Goal: Information Seeking & Learning: Learn about a topic

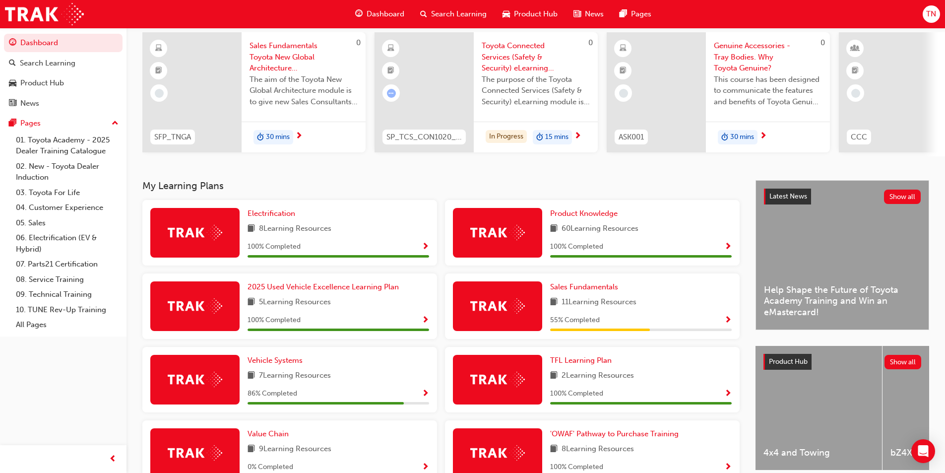
scroll to position [211, 0]
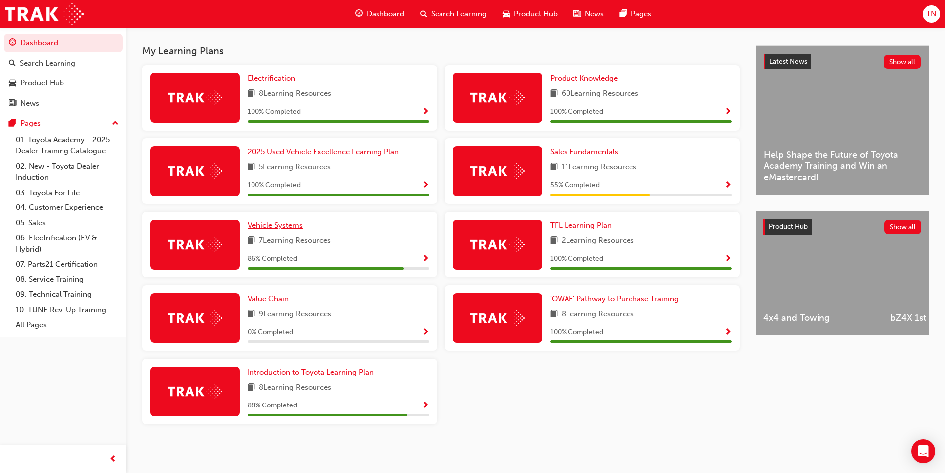
click at [285, 225] on span "Vehicle Systems" at bounding box center [275, 225] width 55 height 9
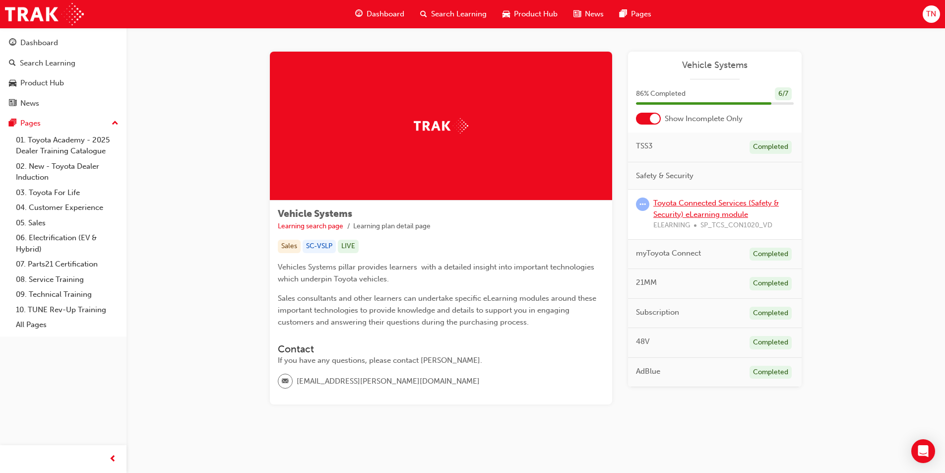
click at [687, 214] on link "Toyota Connected Services (Safety & Security) eLearning module" at bounding box center [716, 208] width 126 height 20
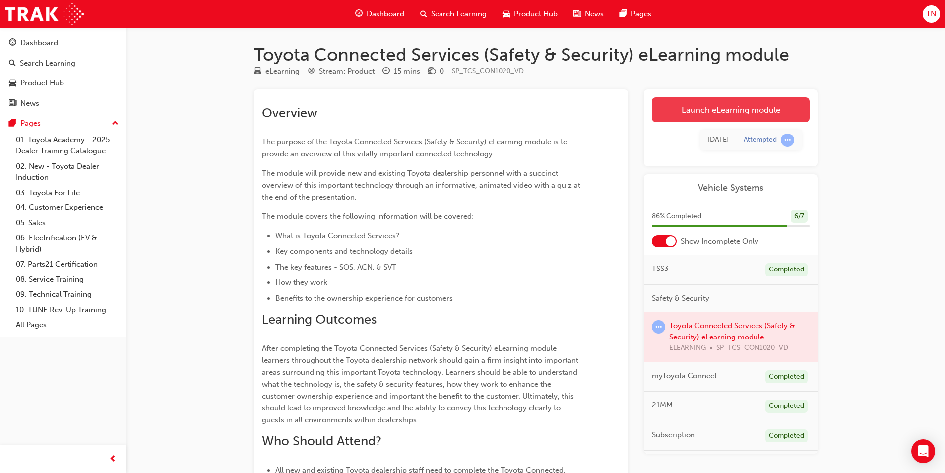
click at [717, 114] on link "Launch eLearning module" at bounding box center [731, 109] width 158 height 25
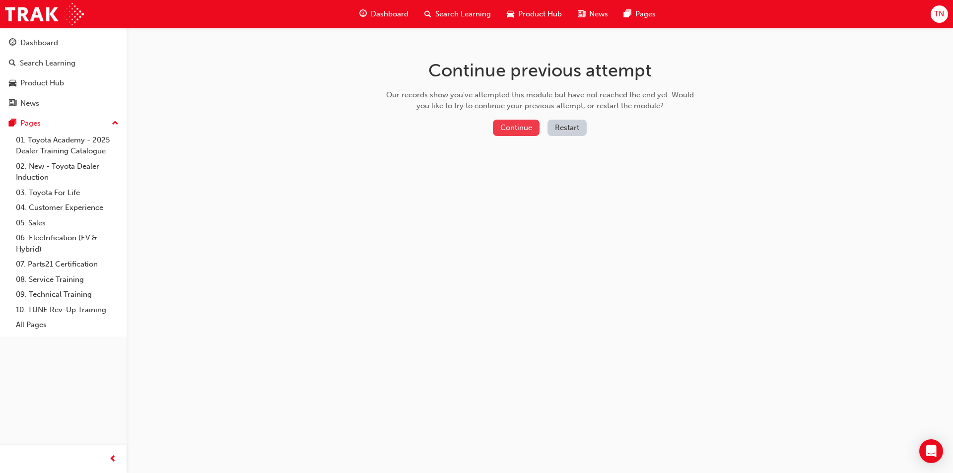
click at [514, 131] on button "Continue" at bounding box center [516, 128] width 47 height 16
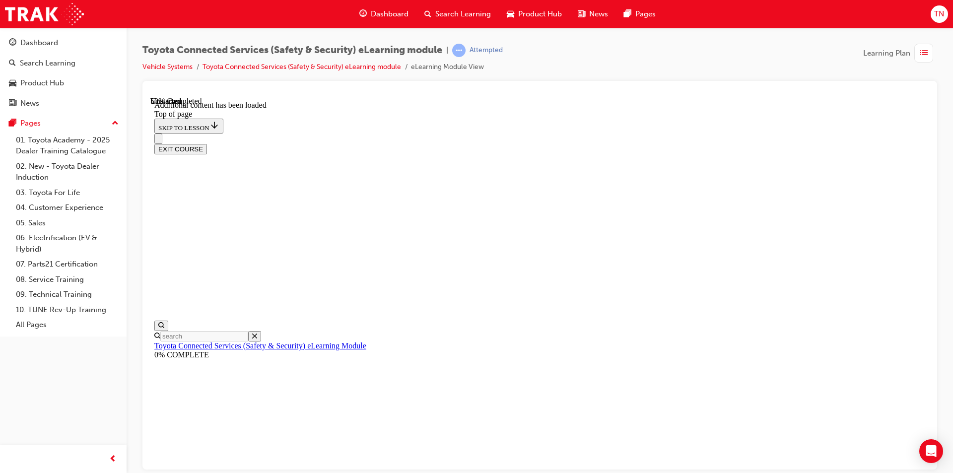
scroll to position [305, 0]
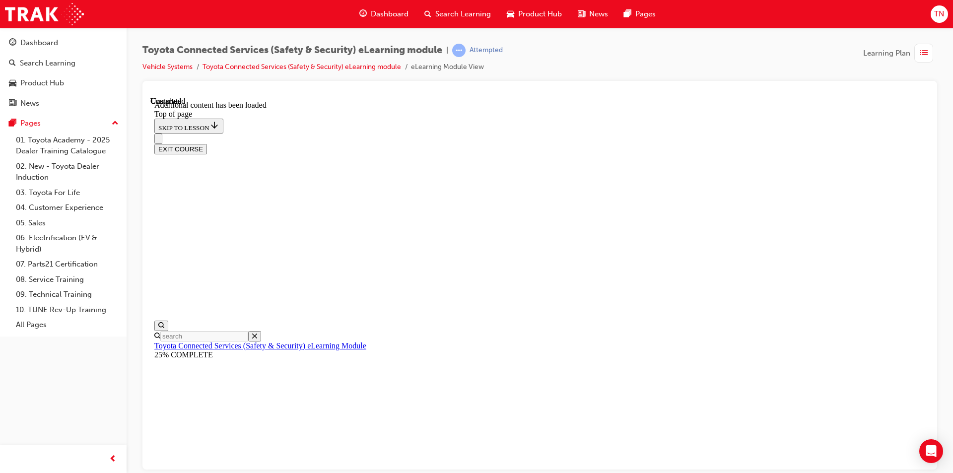
scroll to position [1266, 0]
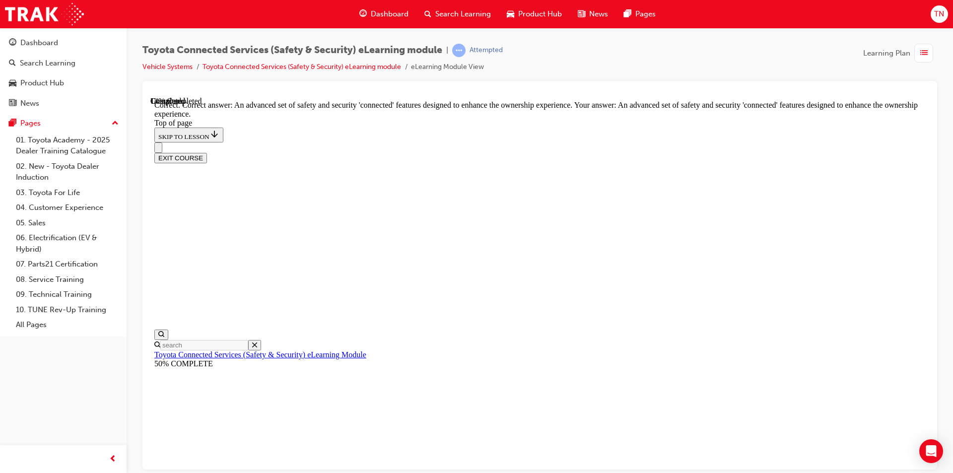
scroll to position [207, 0]
drag, startPoint x: 615, startPoint y: 420, endPoint x: 607, endPoint y: 420, distance: 7.5
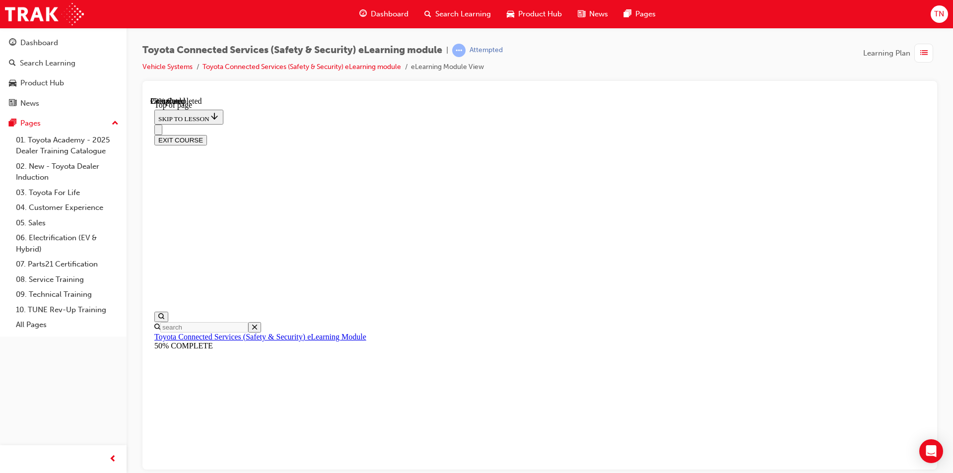
scroll to position [88, 0]
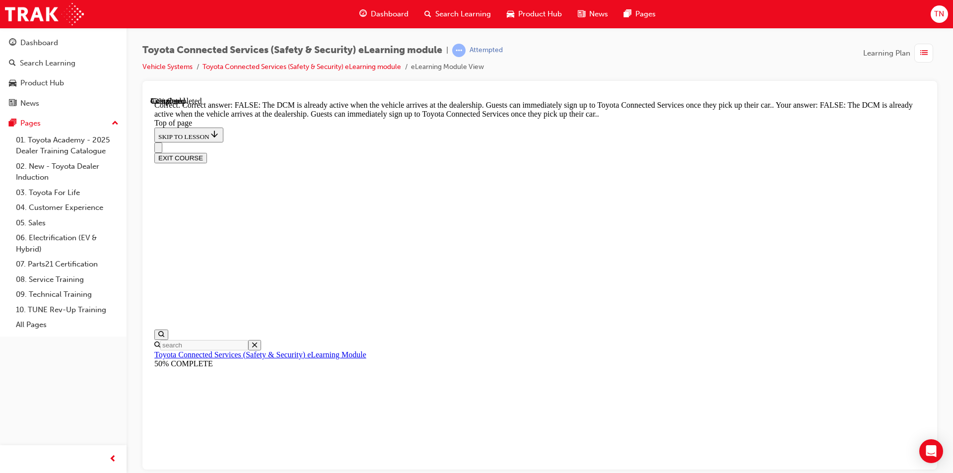
scroll to position [168, 0]
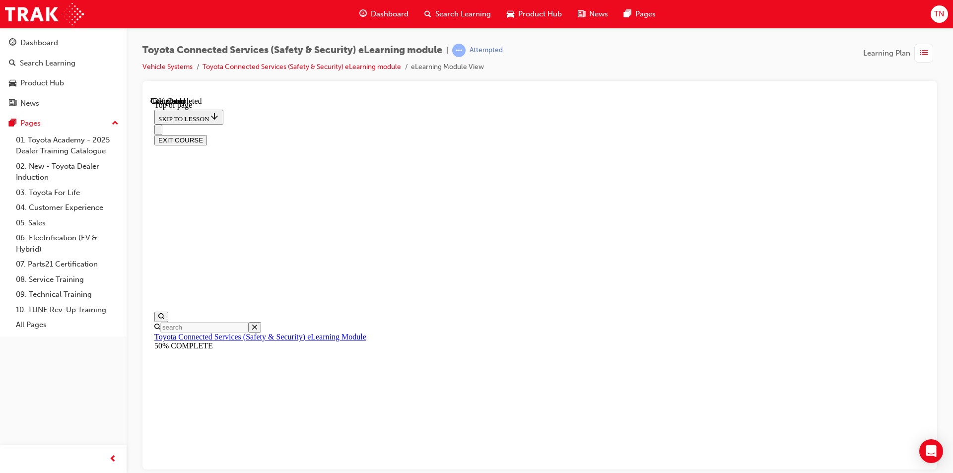
scroll to position [76, 0]
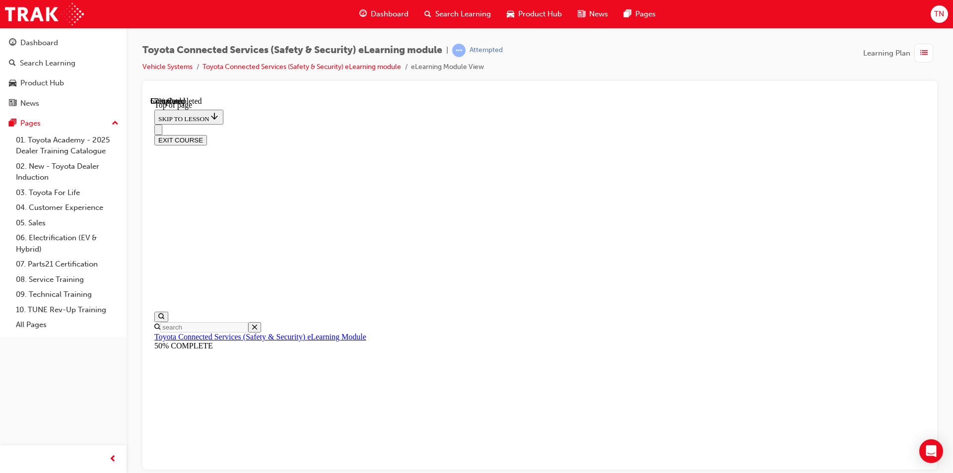
scroll to position [118, 0]
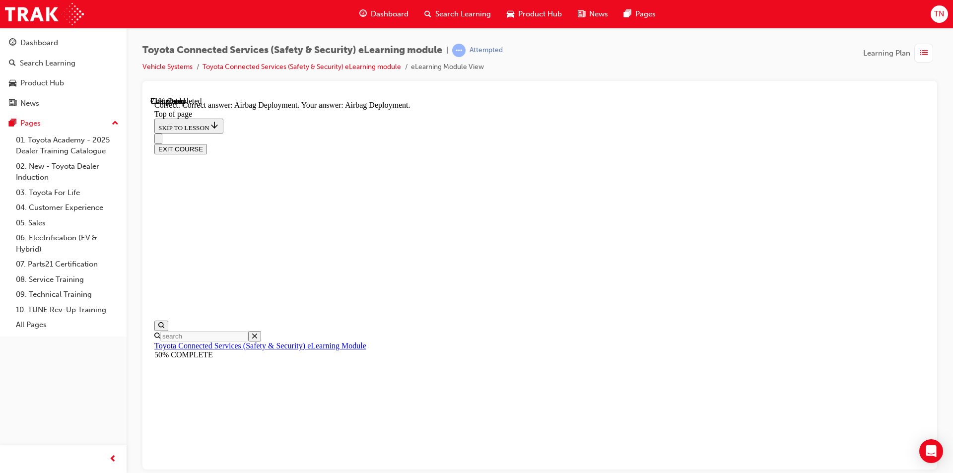
scroll to position [184, 0]
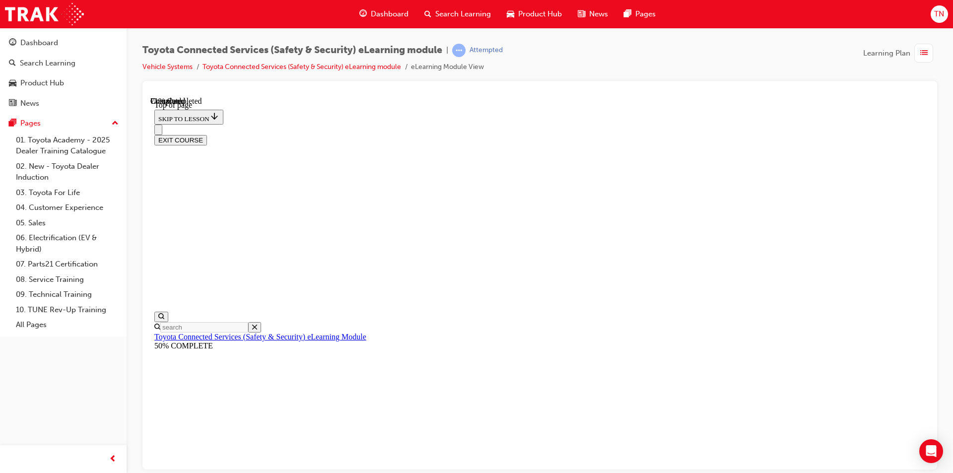
scroll to position [68, 0]
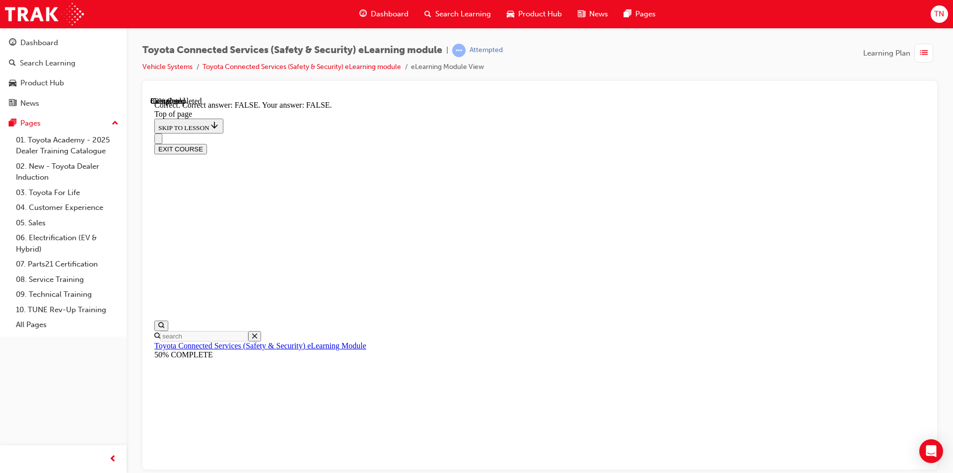
scroll to position [138, 0]
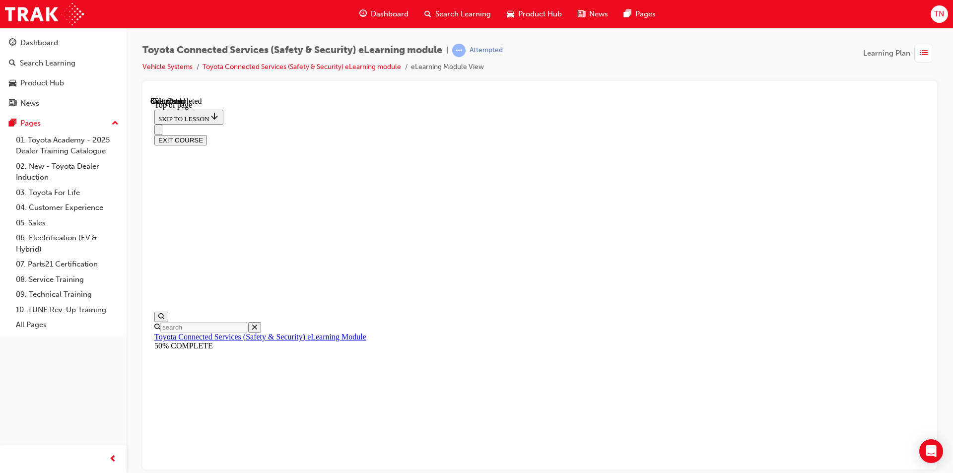
scroll to position [113, 0]
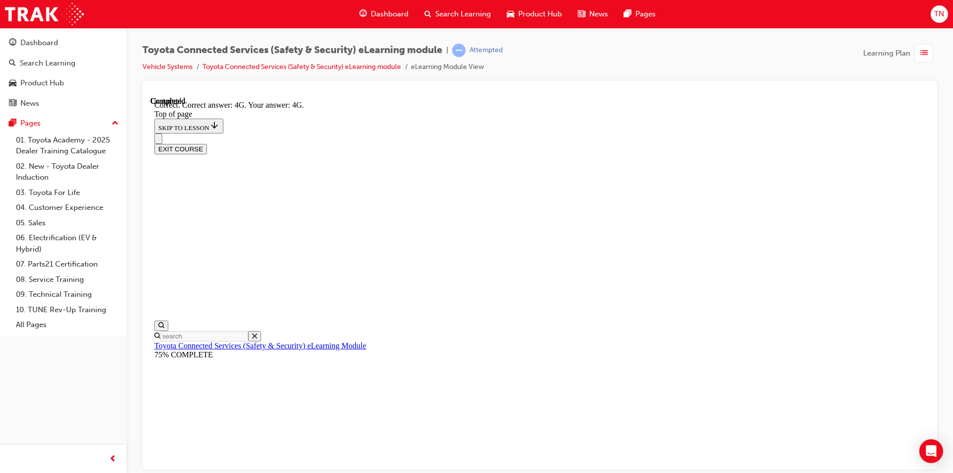
scroll to position [201, 0]
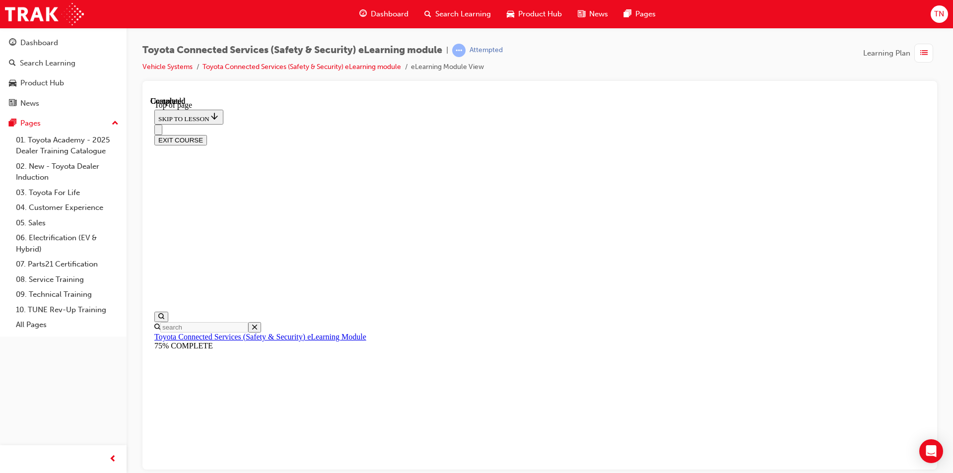
scroll to position [166, 0]
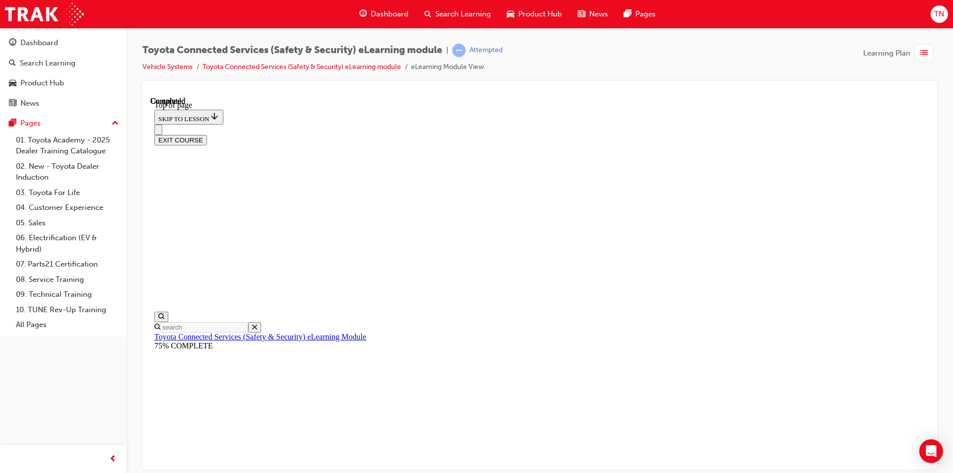
drag, startPoint x: 660, startPoint y: 398, endPoint x: 639, endPoint y: 398, distance: 20.8
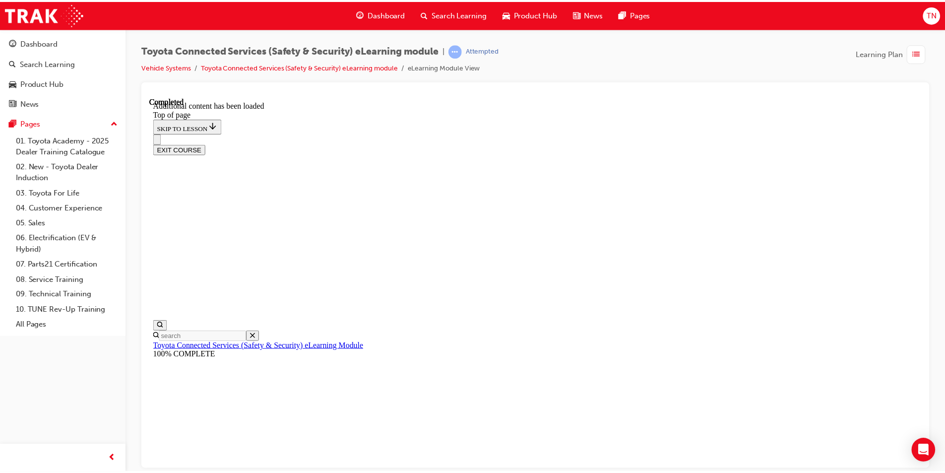
scroll to position [284, 0]
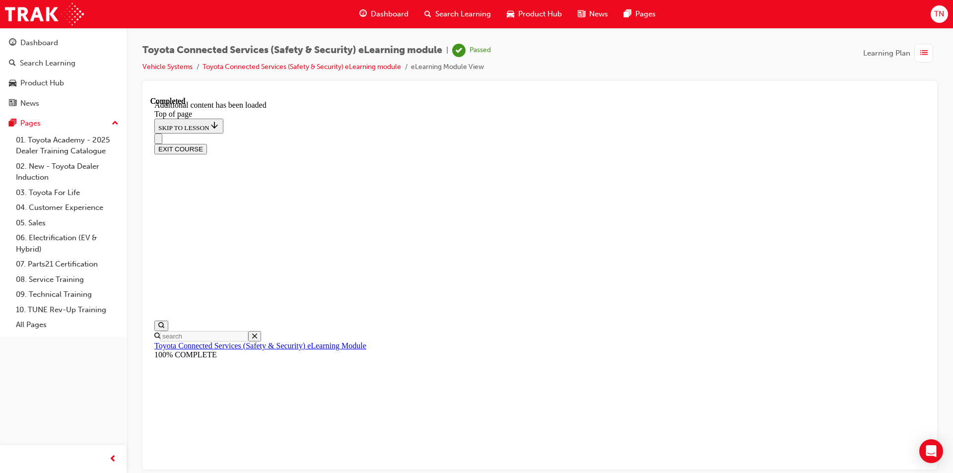
click at [365, 17] on span "guage-icon" at bounding box center [362, 14] width 7 height 12
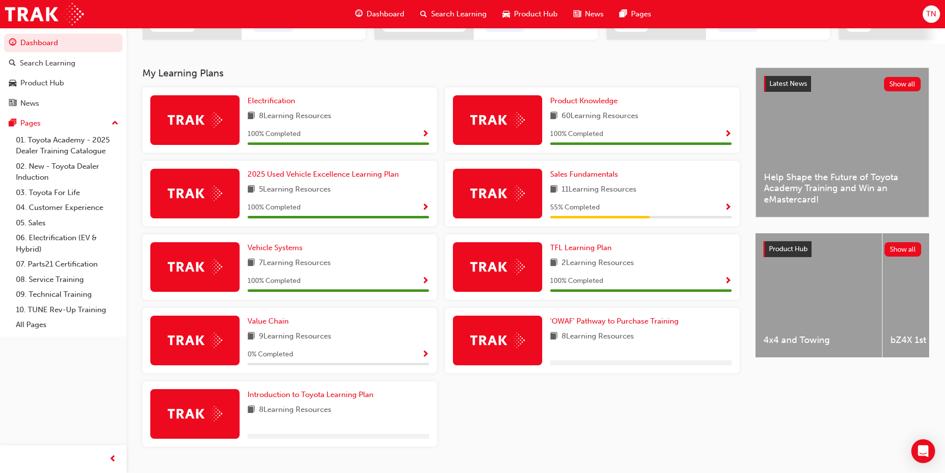
scroll to position [186, 0]
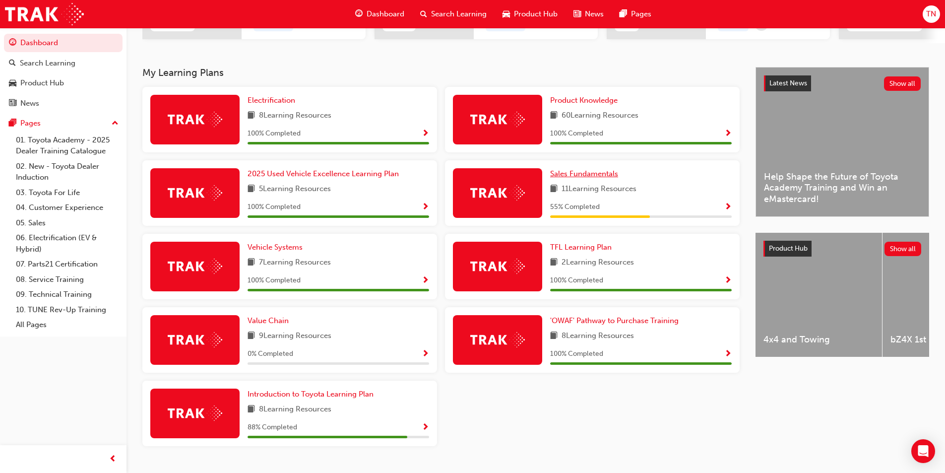
click at [599, 178] on span "Sales Fundamentals" at bounding box center [584, 173] width 68 height 9
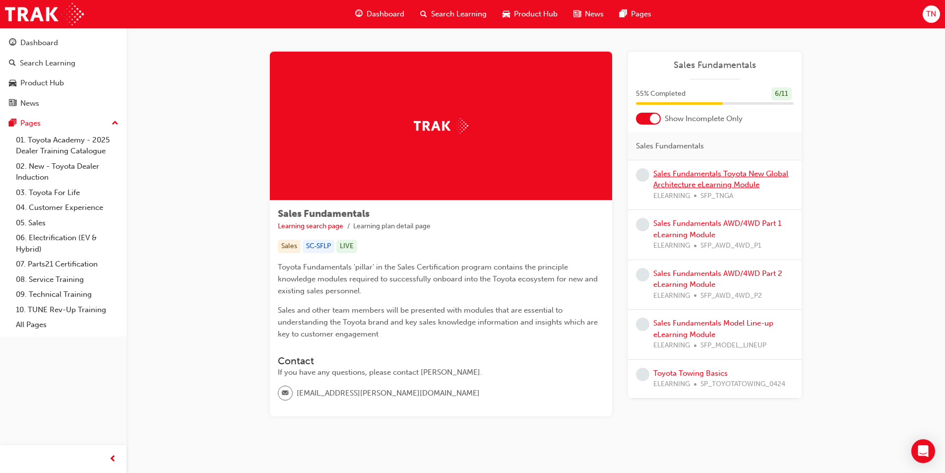
click at [744, 175] on link "Sales Fundamentals Toyota New Global Architecture eLearning Module" at bounding box center [720, 179] width 135 height 20
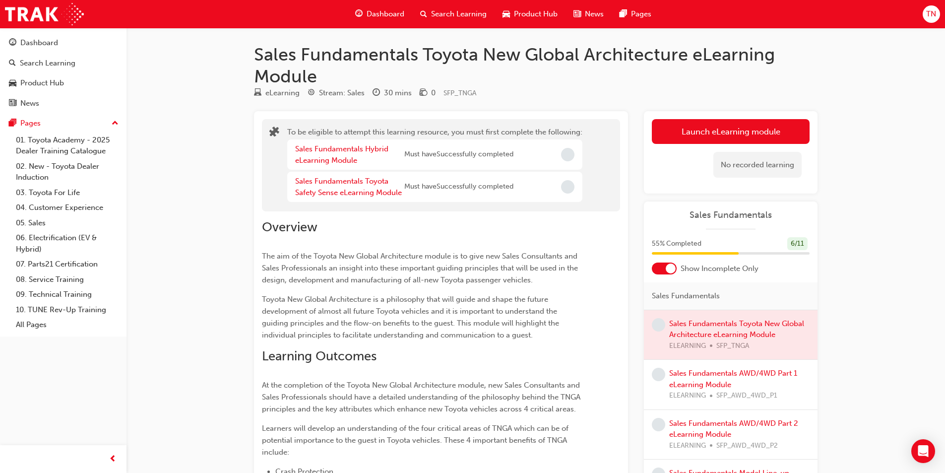
click at [564, 154] on span "Incomplete" at bounding box center [567, 154] width 13 height 13
click at [344, 152] on link "Sales Fundamentals Hybrid eLearning Module" at bounding box center [341, 154] width 93 height 20
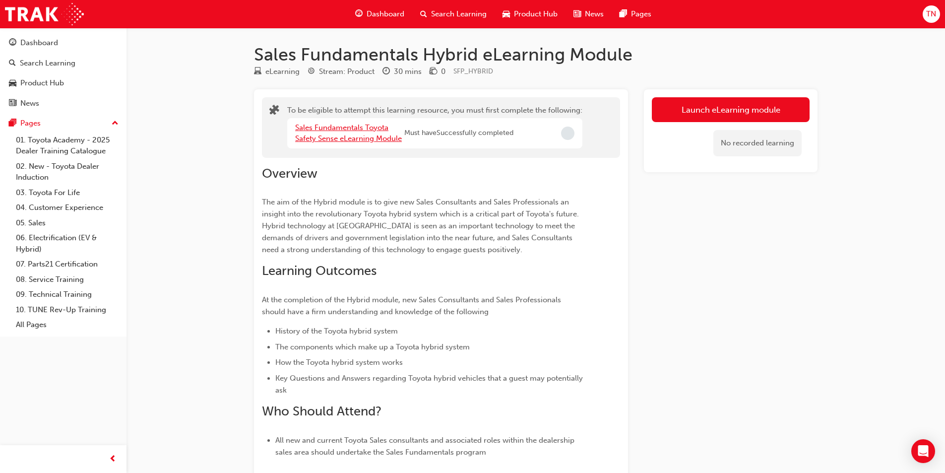
click at [348, 138] on link "Sales Fundamentals Toyota Safety Sense eLearning Module" at bounding box center [348, 133] width 107 height 20
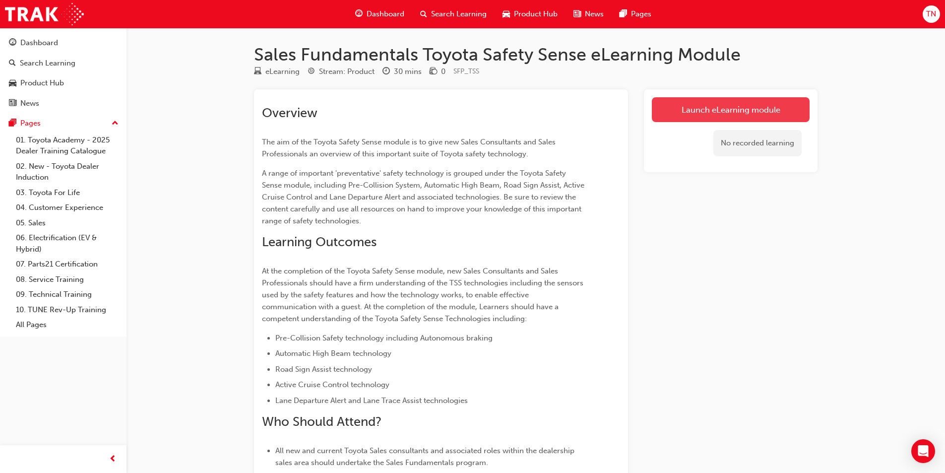
click at [700, 104] on link "Launch eLearning module" at bounding box center [731, 109] width 158 height 25
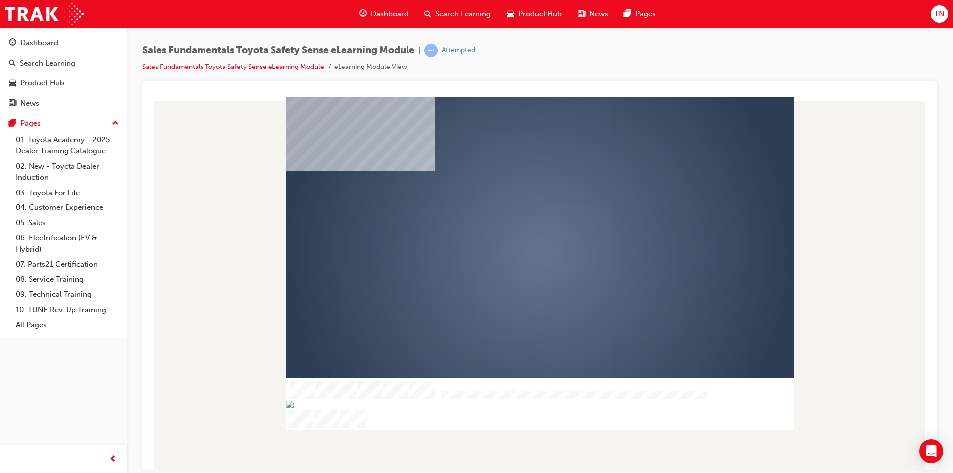
click at [511, 223] on div "play" at bounding box center [511, 223] width 0 height 0
